Goal: Find specific page/section: Find specific page/section

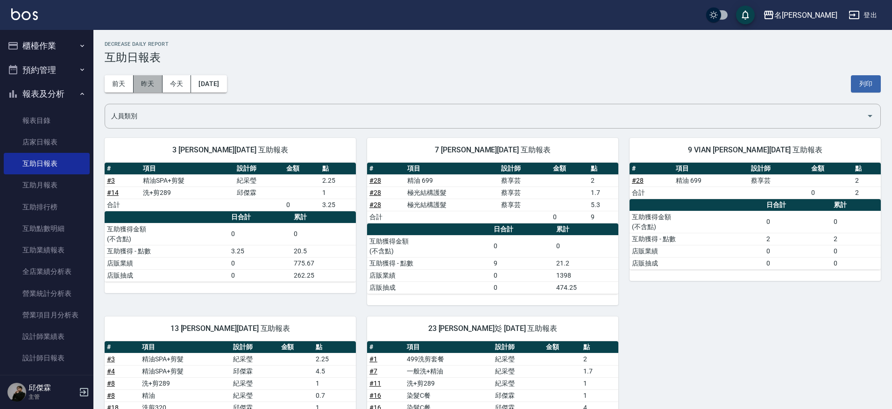
click at [148, 87] on button "昨天" at bounding box center [148, 83] width 29 height 17
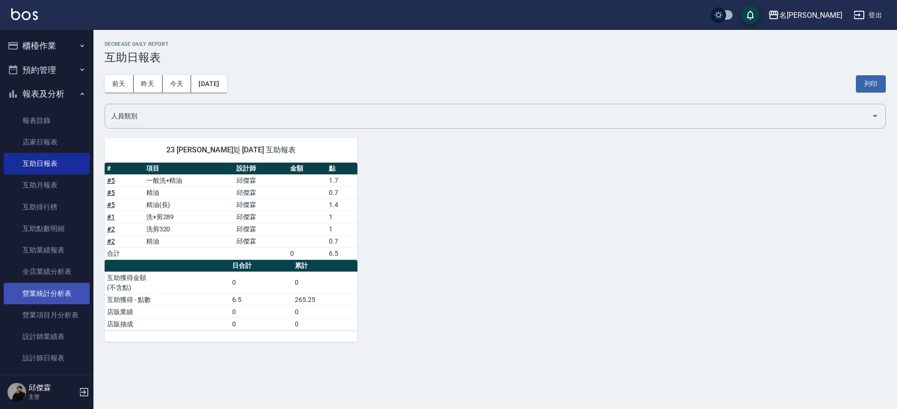
click at [18, 286] on link "營業統計分析表" at bounding box center [47, 293] width 86 height 21
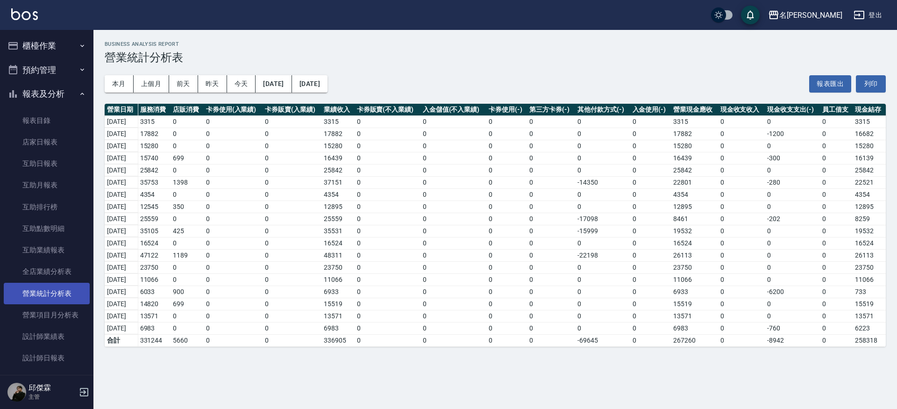
click at [40, 293] on link "營業統計分析表" at bounding box center [47, 293] width 86 height 21
click at [54, 294] on link "營業統計分析表" at bounding box center [47, 293] width 86 height 21
click at [58, 294] on link "營業統計分析表" at bounding box center [47, 293] width 86 height 21
